Goal: Book appointment/travel/reservation

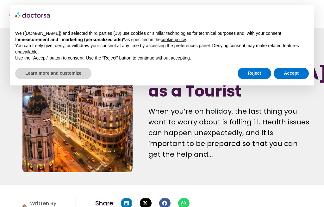
click at [259, 75] on button "Reject" at bounding box center [255, 73] width 34 height 11
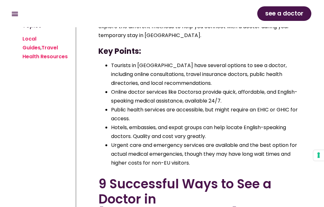
scroll to position [185, 0]
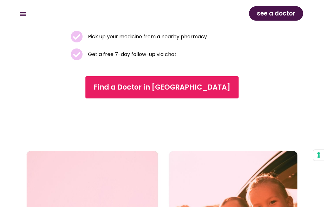
scroll to position [201, 0]
click at [206, 88] on link "Find a Doctor in [GEOGRAPHIC_DATA]" at bounding box center [162, 87] width 153 height 22
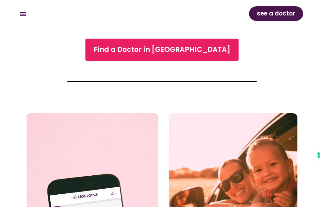
scroll to position [212, 0]
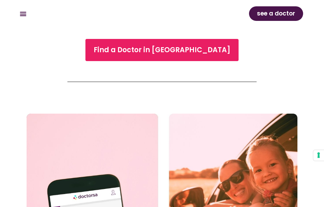
click at [291, 11] on span "see a doctor" at bounding box center [276, 14] width 38 height 10
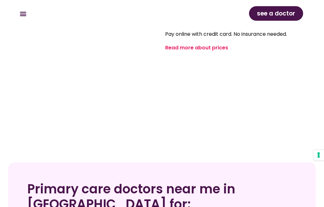
scroll to position [803, 0]
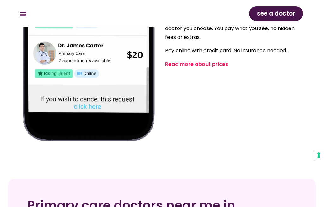
click at [212, 61] on link "Read more about prices" at bounding box center [196, 64] width 63 height 7
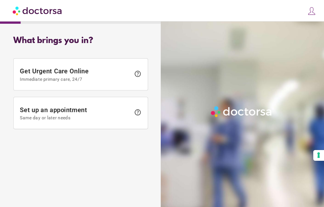
scroll to position [22, 0]
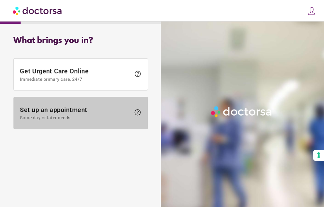
click at [36, 111] on span "Set up an appointment Same day or later needs" at bounding box center [75, 113] width 111 height 14
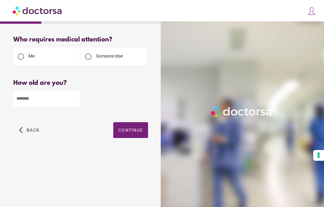
click at [32, 101] on input "number" at bounding box center [46, 99] width 67 height 16
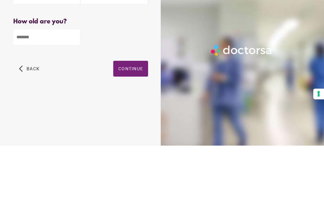
type input "**"
click at [136, 128] on span "Continue" at bounding box center [130, 130] width 25 height 5
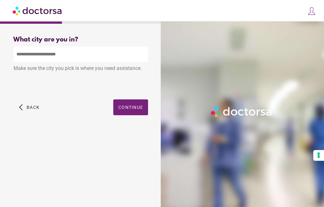
click at [31, 56] on input "text" at bounding box center [80, 55] width 135 height 16
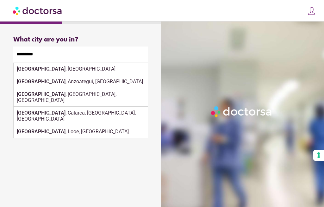
click at [83, 62] on input "*********" at bounding box center [80, 55] width 135 height 16
click at [73, 62] on input "*********" at bounding box center [80, 55] width 135 height 16
click at [85, 69] on div "[GEOGRAPHIC_DATA] , [GEOGRAPHIC_DATA]" at bounding box center [81, 69] width 134 height 13
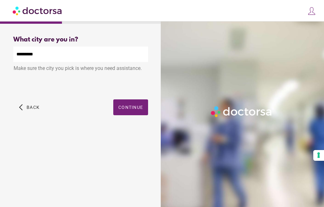
type input "**********"
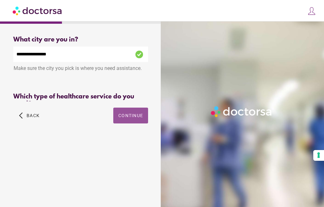
click at [137, 114] on span "button" at bounding box center [130, 116] width 35 height 16
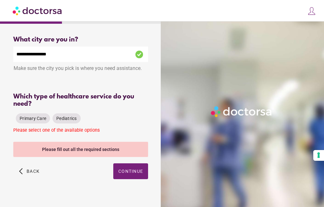
click at [41, 121] on span "Primary Care" at bounding box center [33, 118] width 27 height 5
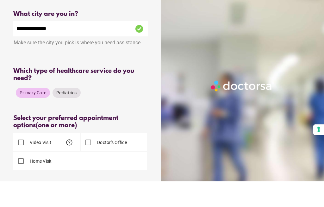
scroll to position [40, 0]
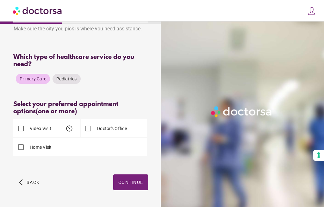
click at [115, 131] on label "Doctor's Office" at bounding box center [111, 128] width 31 height 6
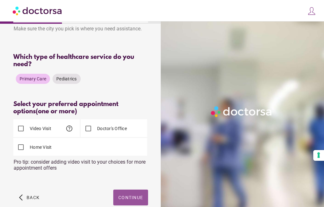
click at [131, 200] on span "Continue" at bounding box center [130, 197] width 25 height 5
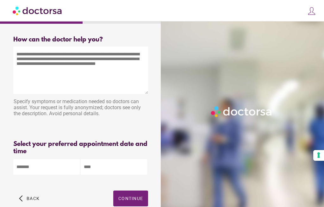
click at [128, 80] on textarea at bounding box center [80, 71] width 135 height 48
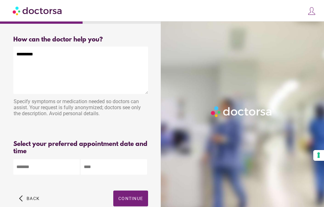
type textarea "*********"
click at [21, 159] on body "**********" at bounding box center [162, 121] width 324 height 242
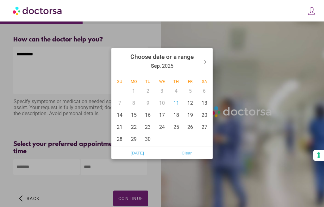
click at [192, 109] on div "12" at bounding box center [190, 103] width 14 height 12
click at [209, 109] on div "13" at bounding box center [204, 103] width 14 height 12
click at [120, 121] on div "14" at bounding box center [120, 115] width 14 height 12
click at [136, 121] on div "15" at bounding box center [134, 115] width 14 height 12
click at [149, 121] on div "16" at bounding box center [148, 115] width 14 height 12
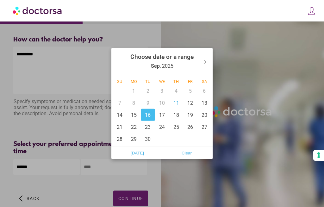
click at [190, 109] on div "12" at bounding box center [190, 103] width 14 height 12
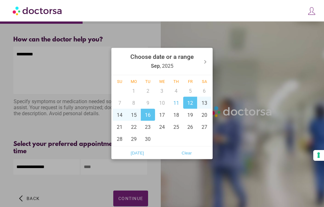
click at [203, 109] on div "13" at bounding box center [204, 103] width 14 height 12
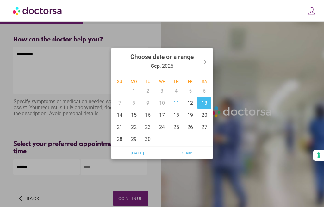
click at [120, 121] on div "14" at bounding box center [120, 115] width 14 height 12
click at [193, 109] on div "12" at bounding box center [190, 103] width 14 height 12
click at [133, 121] on div "15" at bounding box center [134, 115] width 14 height 12
type input "**********"
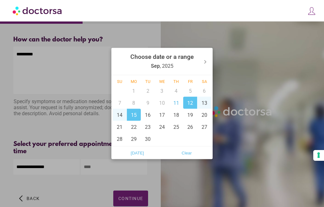
click at [140, 200] on div at bounding box center [162, 103] width 324 height 207
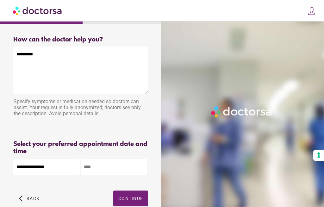
click at [120, 171] on input "text" at bounding box center [114, 167] width 67 height 16
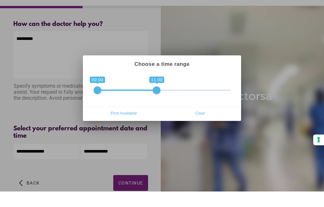
scroll to position [16, 0]
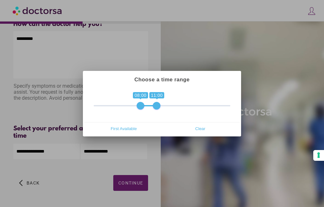
type input "**********"
click at [140, 182] on div at bounding box center [162, 103] width 324 height 207
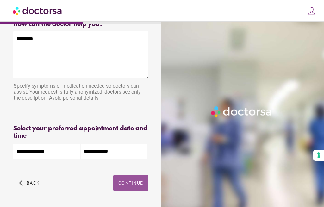
click at [131, 181] on span "Continue" at bounding box center [130, 183] width 25 height 5
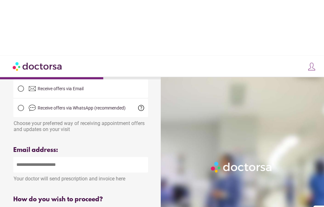
scroll to position [104, 0]
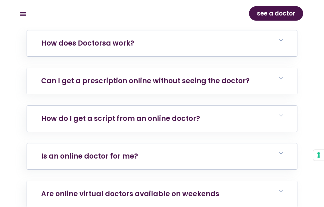
scroll to position [2563, 0]
click at [287, 82] on h6 "Can I get a prescription online without seeing the doctor?" at bounding box center [162, 81] width 270 height 26
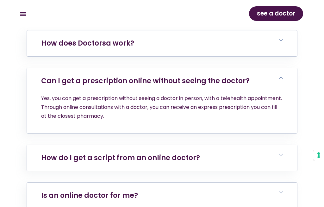
click at [289, 79] on h6 "Can I get a prescription online without seeing the doctor?" at bounding box center [162, 81] width 270 height 26
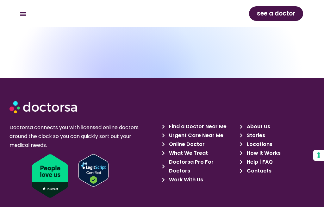
scroll to position [3096, 0]
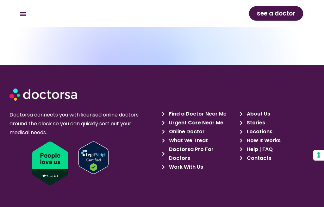
click at [221, 112] on span "Find a Doctor Near Me" at bounding box center [197, 114] width 59 height 9
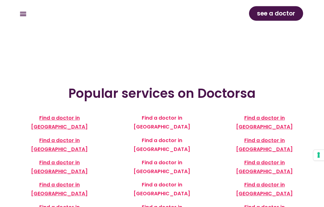
scroll to position [95, 0]
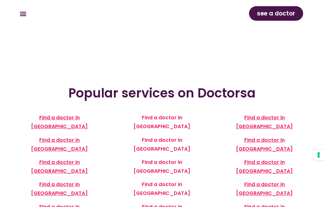
click at [292, 143] on span "Find a doctor in [GEOGRAPHIC_DATA]" at bounding box center [264, 145] width 57 height 16
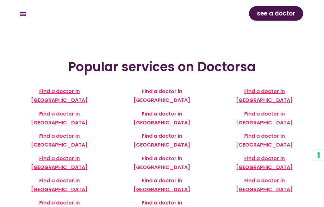
scroll to position [118, 0]
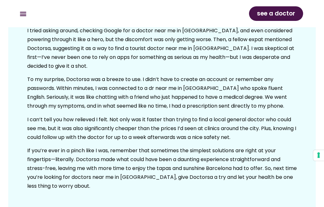
scroll to position [1861, 0]
